Goal: Task Accomplishment & Management: Complete application form

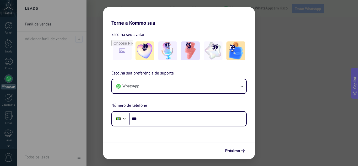
click at [176, 101] on div "Escolha sua preferência de suporte WhatsApp Número de telefone Phone ***" at bounding box center [179, 98] width 152 height 56
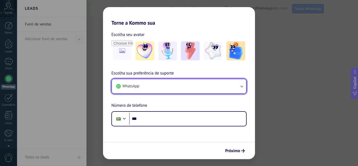
click at [167, 84] on button "WhatsApp" at bounding box center [179, 86] width 134 height 14
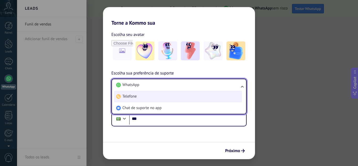
click at [155, 99] on li "Telefone" at bounding box center [178, 97] width 128 height 12
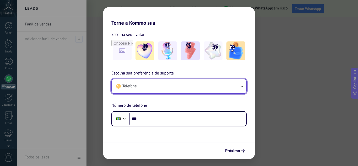
click at [228, 82] on button "Telefone" at bounding box center [179, 86] width 134 height 14
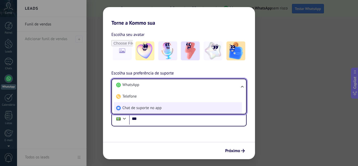
click at [150, 108] on span "Chat de suporte no app" at bounding box center [141, 107] width 39 height 5
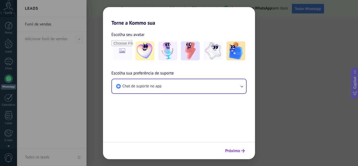
click at [233, 150] on span "Próximo" at bounding box center [232, 151] width 15 height 4
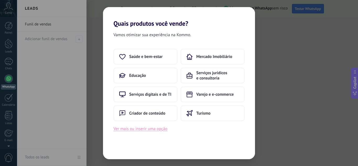
click at [146, 129] on button "Ver mais ou inserir uma opção" at bounding box center [140, 128] width 54 height 7
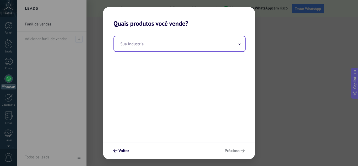
click at [173, 48] on input "text" at bounding box center [179, 43] width 131 height 15
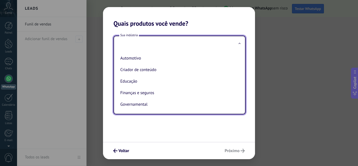
click at [147, 120] on div "Sua indústria Automotivo Criador de conteúdo Educação Finanças e seguros Govern…" at bounding box center [179, 84] width 152 height 114
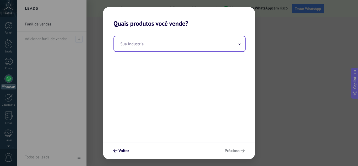
click at [169, 40] on input "text" at bounding box center [179, 43] width 131 height 15
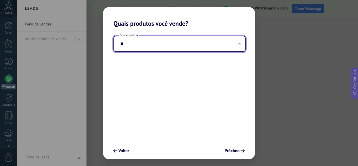
type input "*"
type input "****"
click at [239, 153] on button "Próximo" at bounding box center [234, 150] width 25 height 9
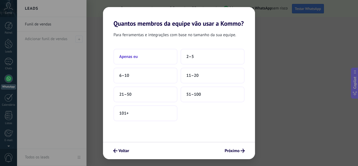
click at [157, 58] on button "Apenas eu" at bounding box center [145, 57] width 64 height 16
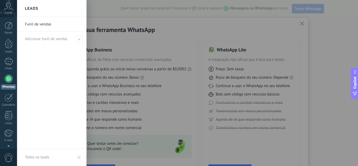
click at [181, 59] on div at bounding box center [196, 83] width 358 height 166
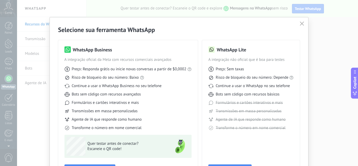
click at [17, 0] on ose-notification at bounding box center [17, 0] width 0 height 0
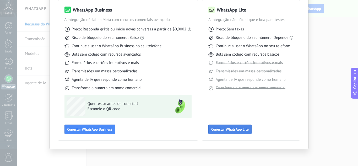
click at [221, 129] on span "Conectar WhatsApp Lite" at bounding box center [229, 129] width 37 height 4
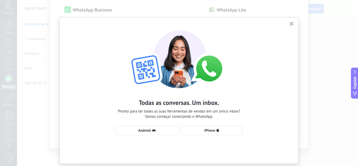
click at [290, 27] on button "button" at bounding box center [291, 23] width 7 height 7
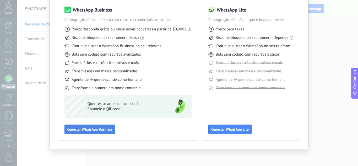
scroll to position [0, 0]
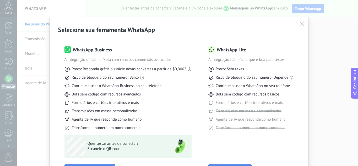
click at [9, 6] on div "Selecione sua ferramenta WhatsApp WhatsApp Business A integração oficial da Met…" at bounding box center [179, 83] width 358 height 166
click at [302, 24] on icon "button" at bounding box center [301, 23] width 4 height 4
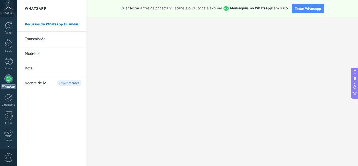
scroll to position [52, 0]
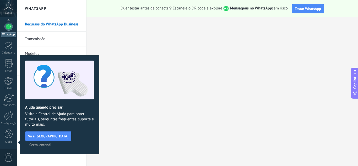
click at [7, 28] on div at bounding box center [8, 26] width 8 height 8
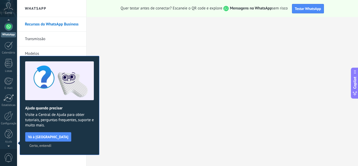
scroll to position [51, 0]
click at [9, 10] on div "Conta" at bounding box center [8, 8] width 17 height 17
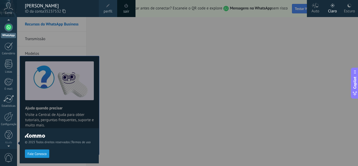
click at [9, 10] on div "Conta" at bounding box center [8, 8] width 17 height 17
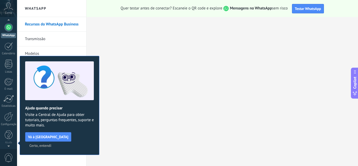
click at [9, 10] on div "Conta" at bounding box center [8, 8] width 17 height 17
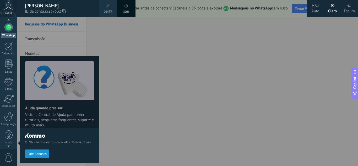
click at [127, 8] on span at bounding box center [126, 6] width 6 height 6
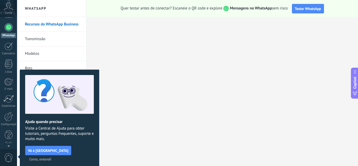
scroll to position [0, 0]
